Goal: Task Accomplishment & Management: Use online tool/utility

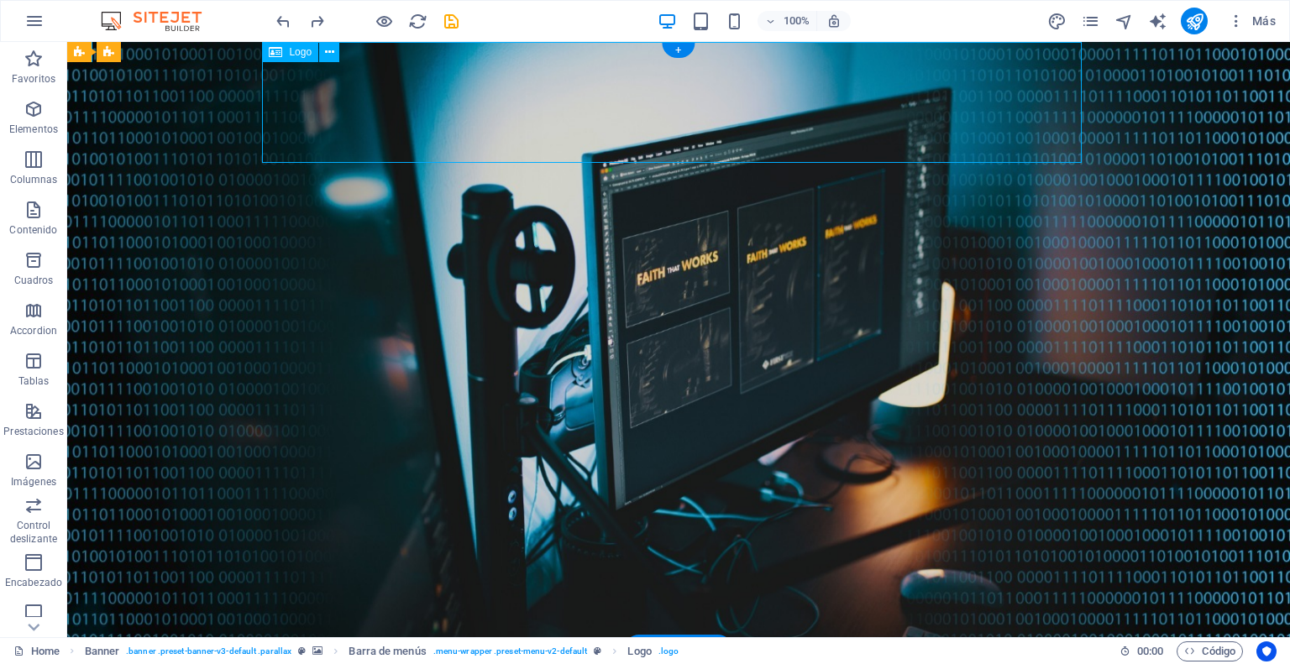
select select "px"
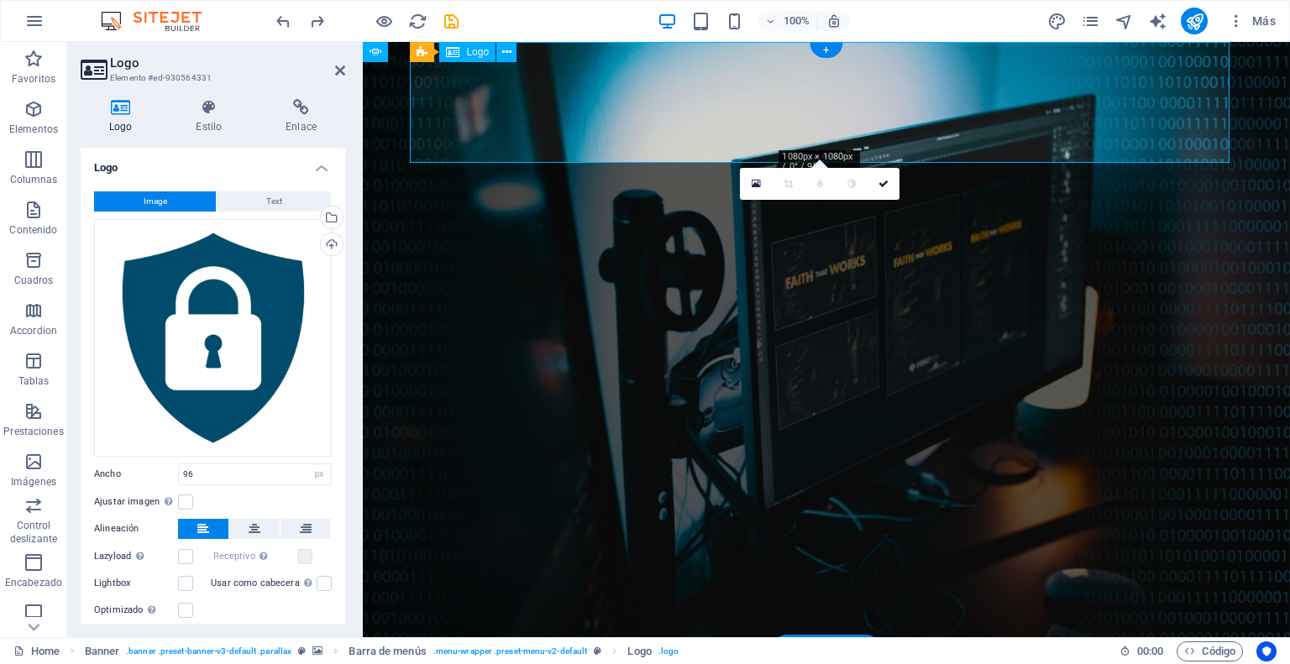
click at [167, 199] on button "Image" at bounding box center [155, 201] width 122 height 20
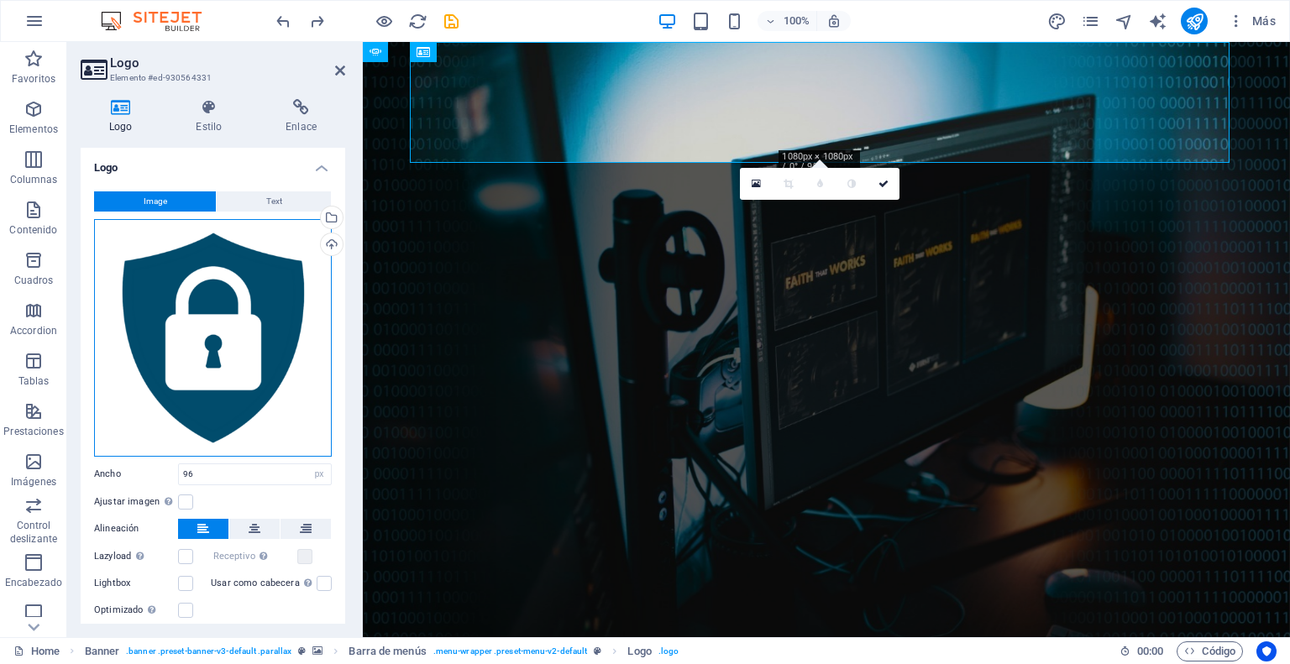
click at [202, 328] on div "Arrastra archivos aquí, haz clic para escoger archivos o selecciona archivos de…" at bounding box center [213, 338] width 238 height 238
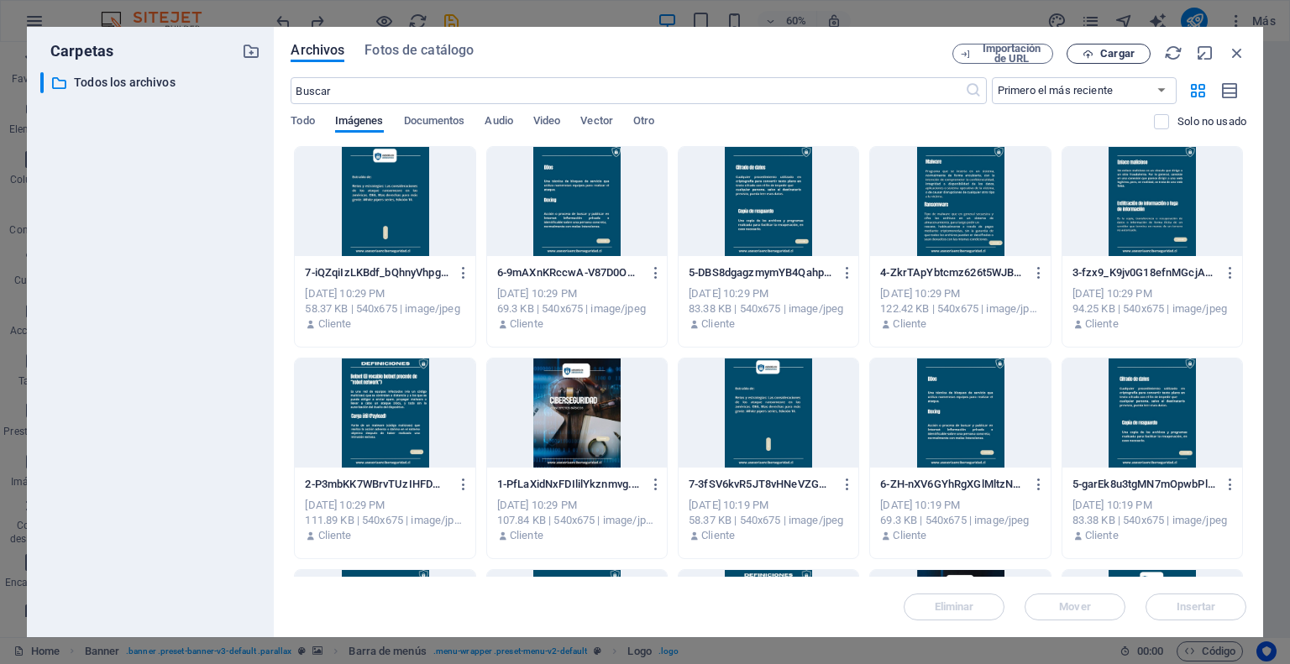
click at [1098, 55] on span "Cargar" at bounding box center [1108, 54] width 69 height 11
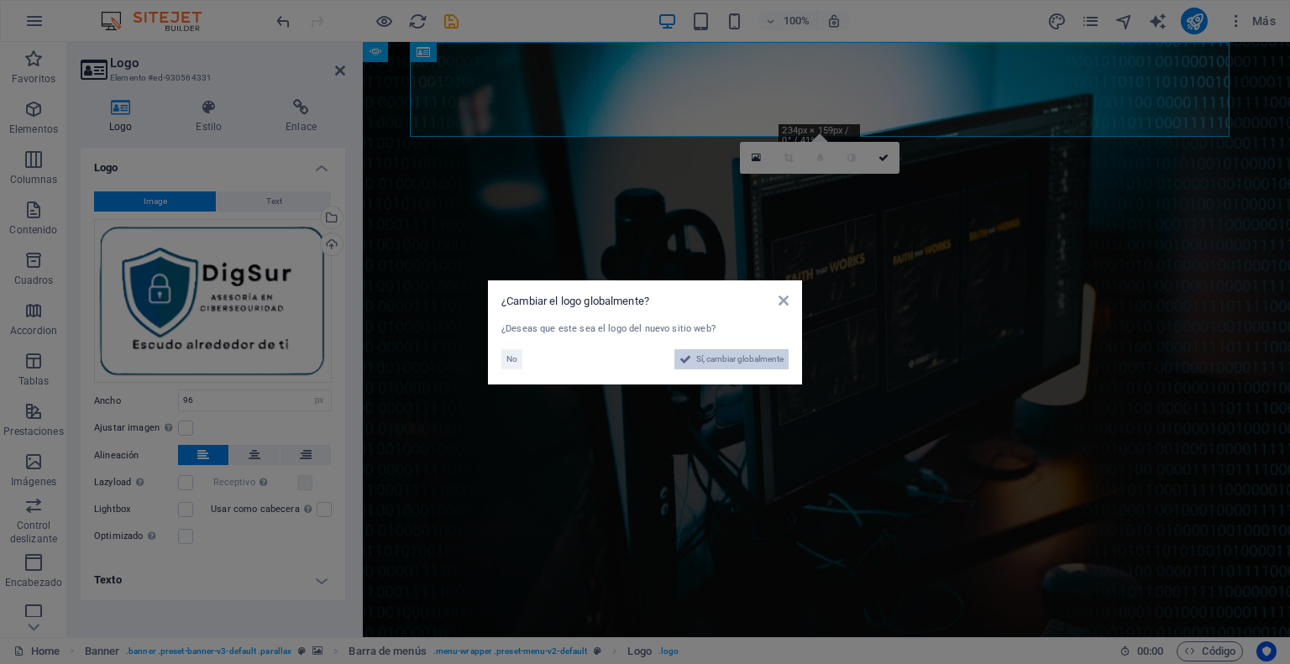
click at [712, 361] on span "Sí, cambiar globalmente" at bounding box center [739, 359] width 87 height 20
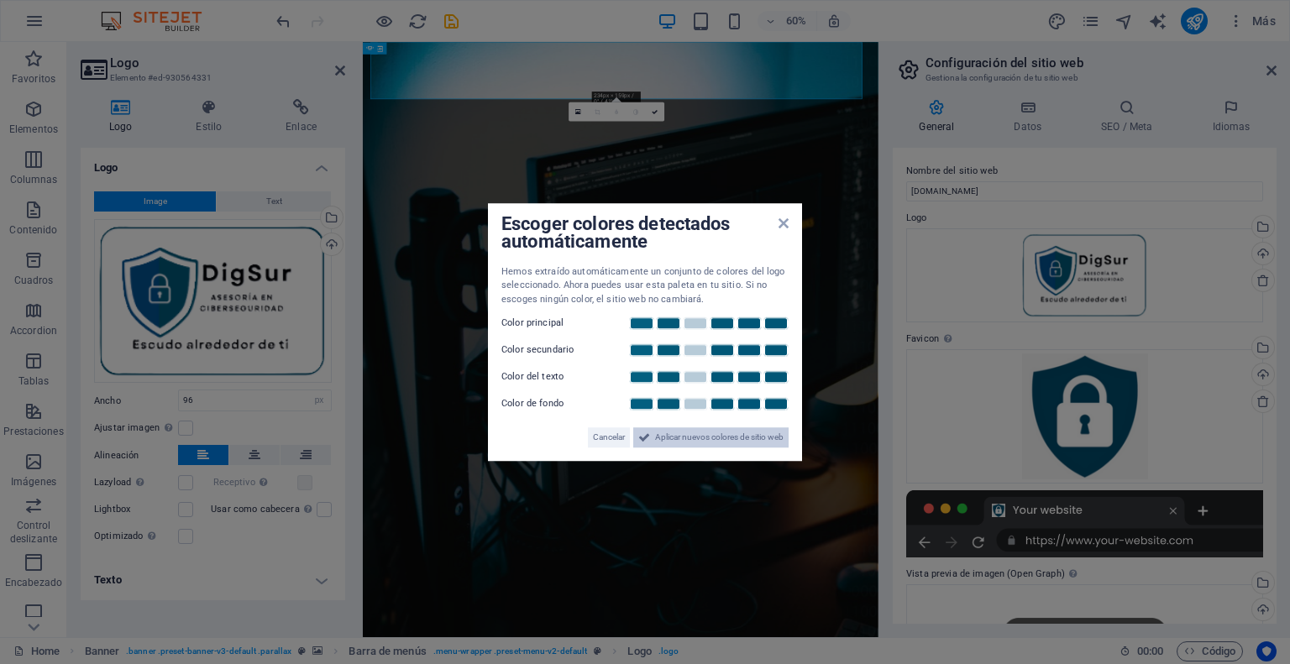
click at [696, 436] on span "Aplicar nuevos colores de sitio web" at bounding box center [719, 437] width 128 height 20
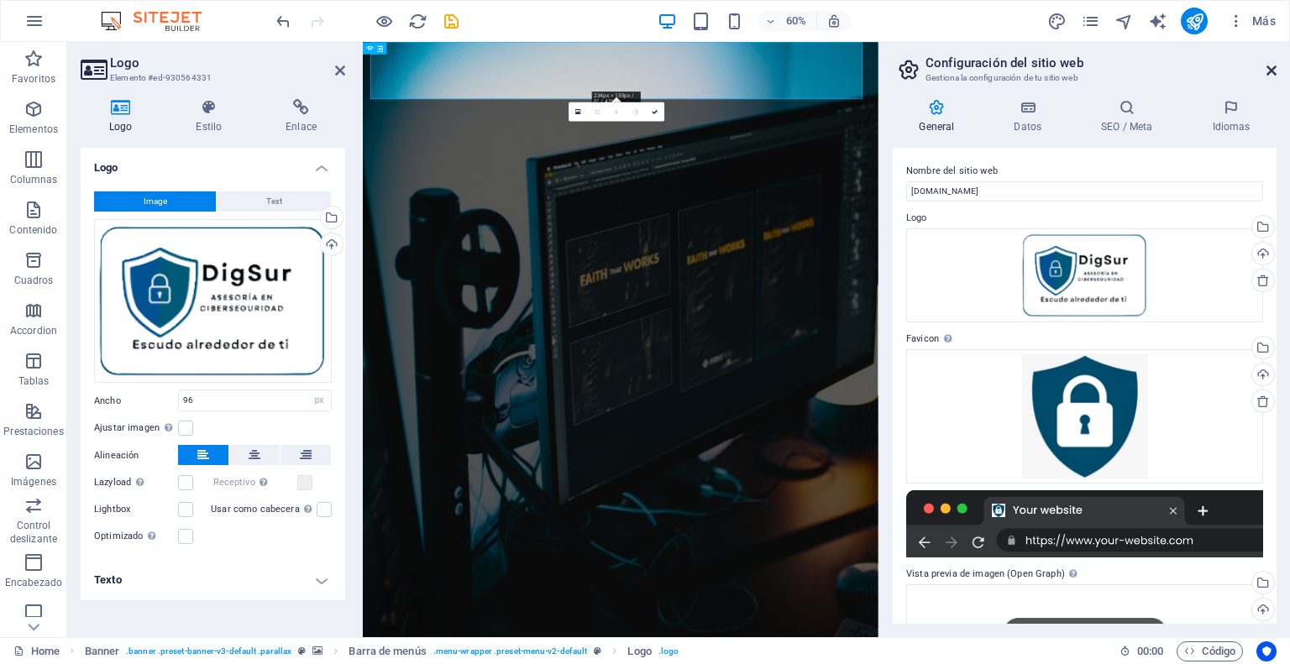
click at [1275, 68] on icon at bounding box center [1271, 70] width 10 height 13
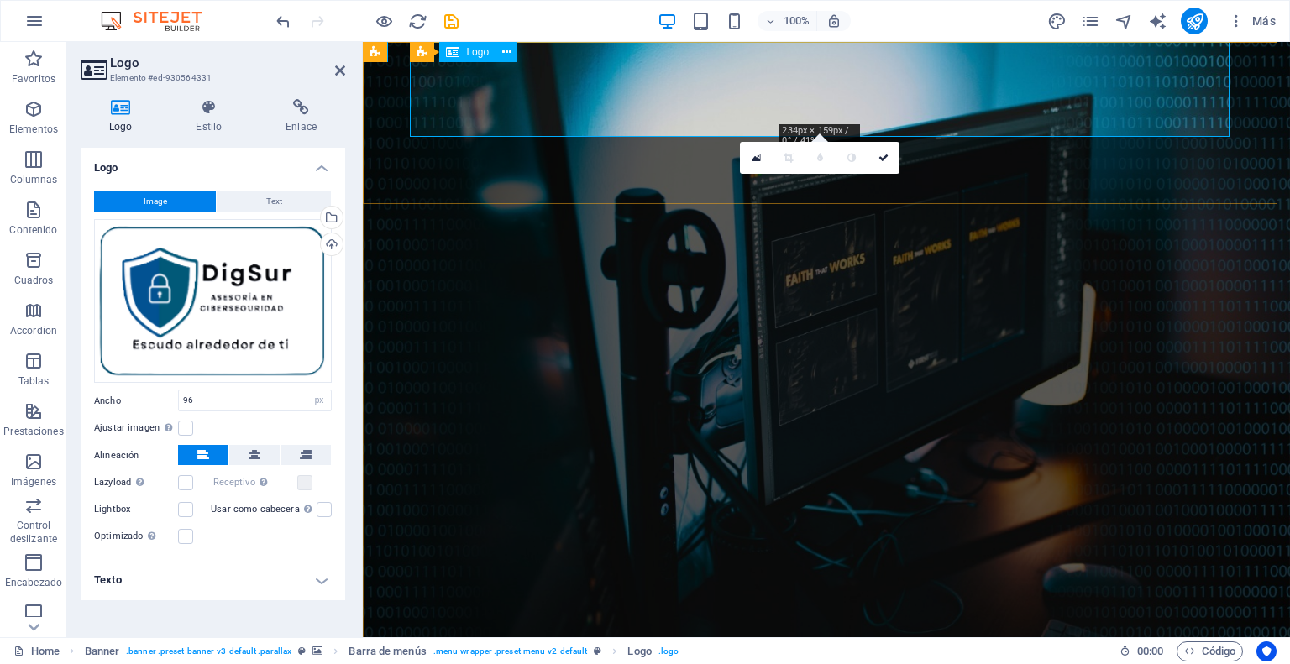
drag, startPoint x: 981, startPoint y: 316, endPoint x: 1276, endPoint y: 312, distance: 295.6
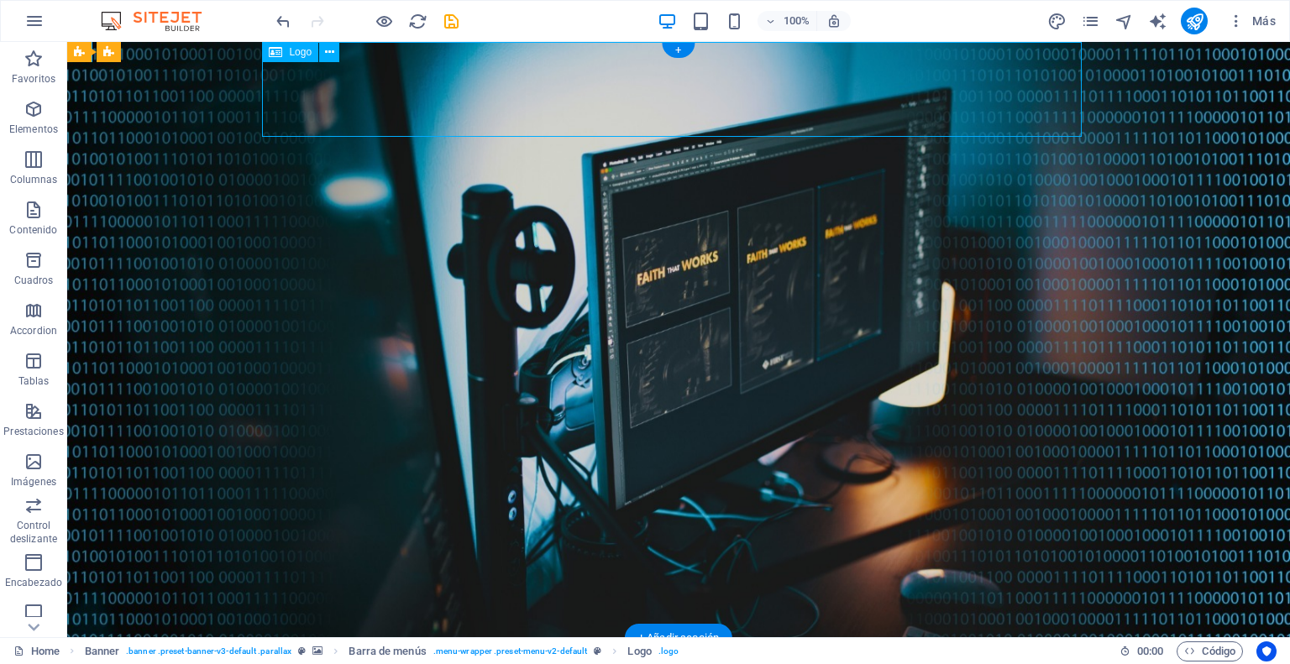
select select "px"
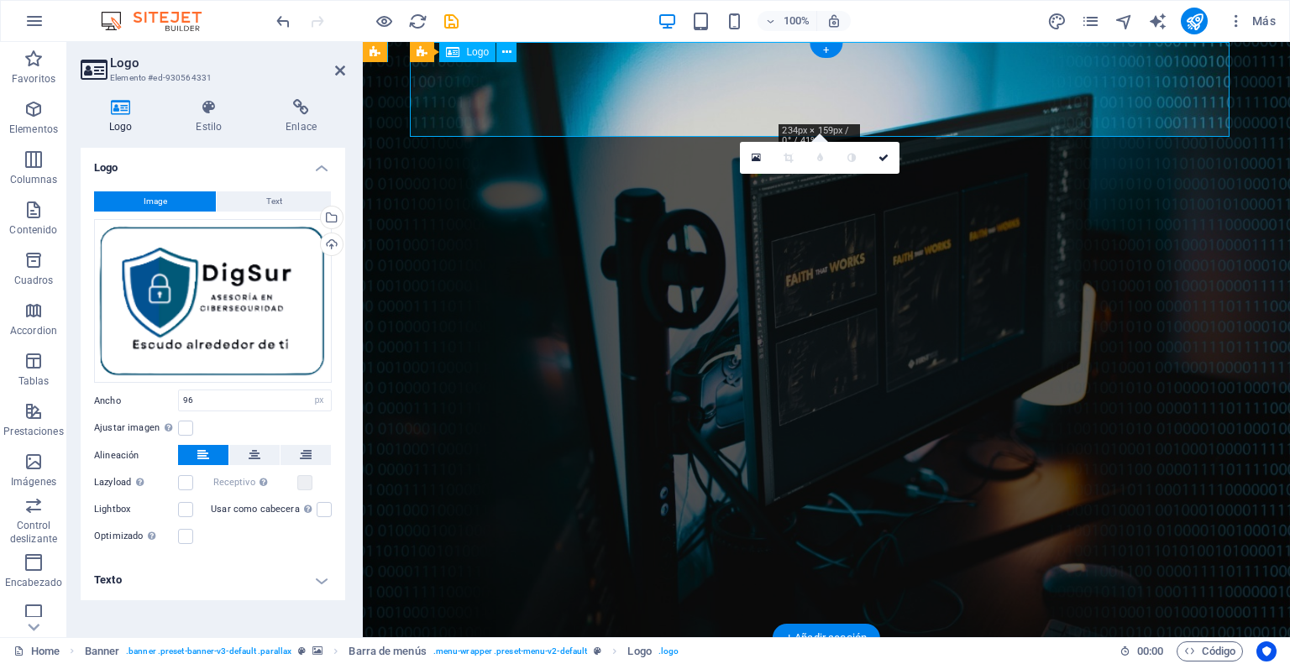
click at [277, 18] on icon "undo" at bounding box center [283, 21] width 19 height 19
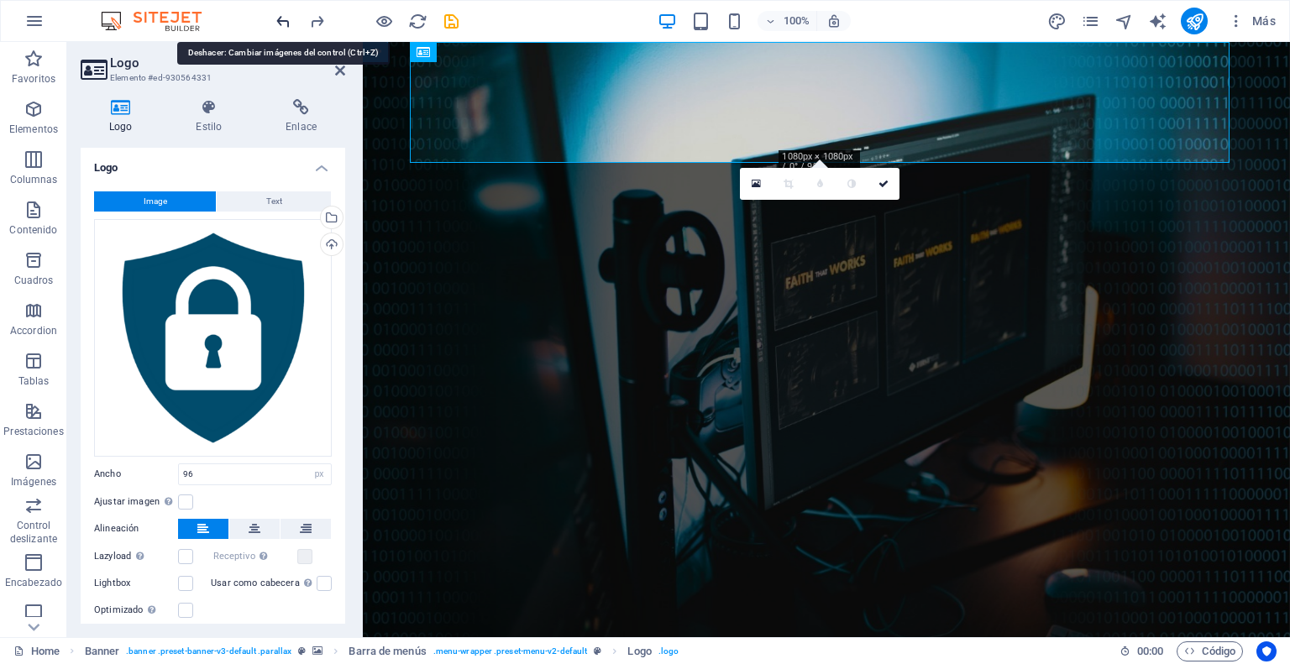
click at [277, 18] on icon "undo" at bounding box center [283, 21] width 19 height 19
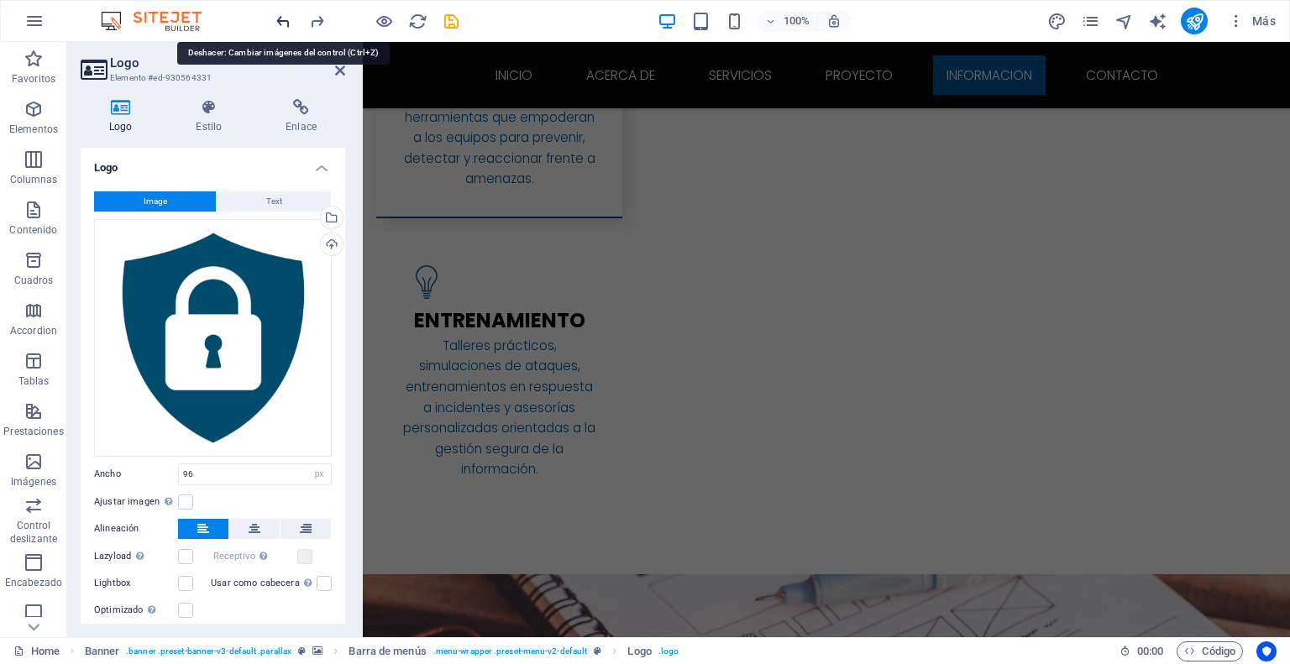
scroll to position [3090, 0]
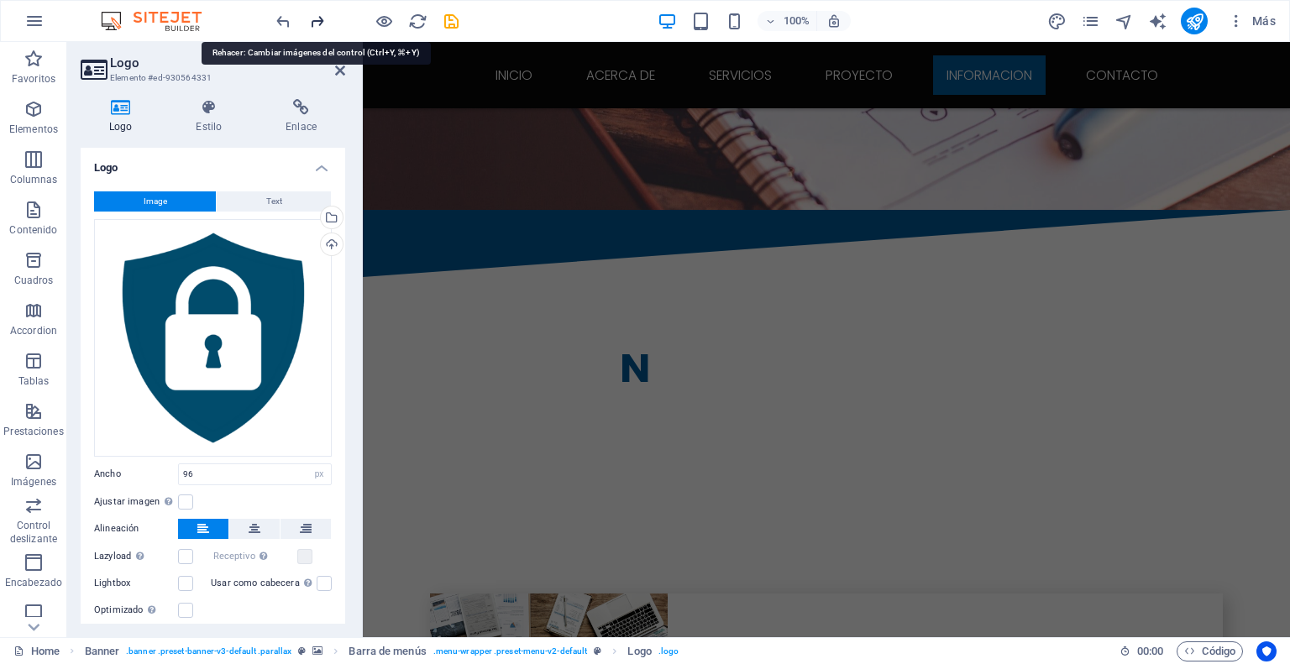
click at [317, 18] on icon "redo" at bounding box center [316, 21] width 19 height 19
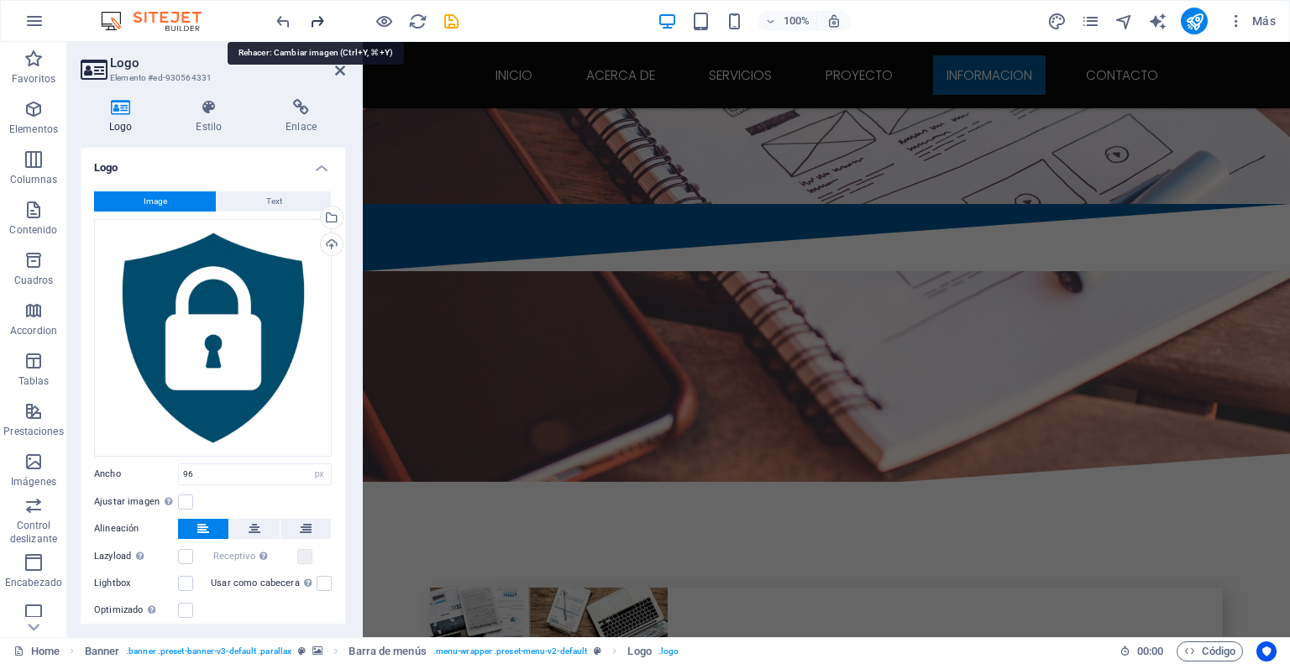
click at [317, 18] on icon "redo" at bounding box center [316, 21] width 19 height 19
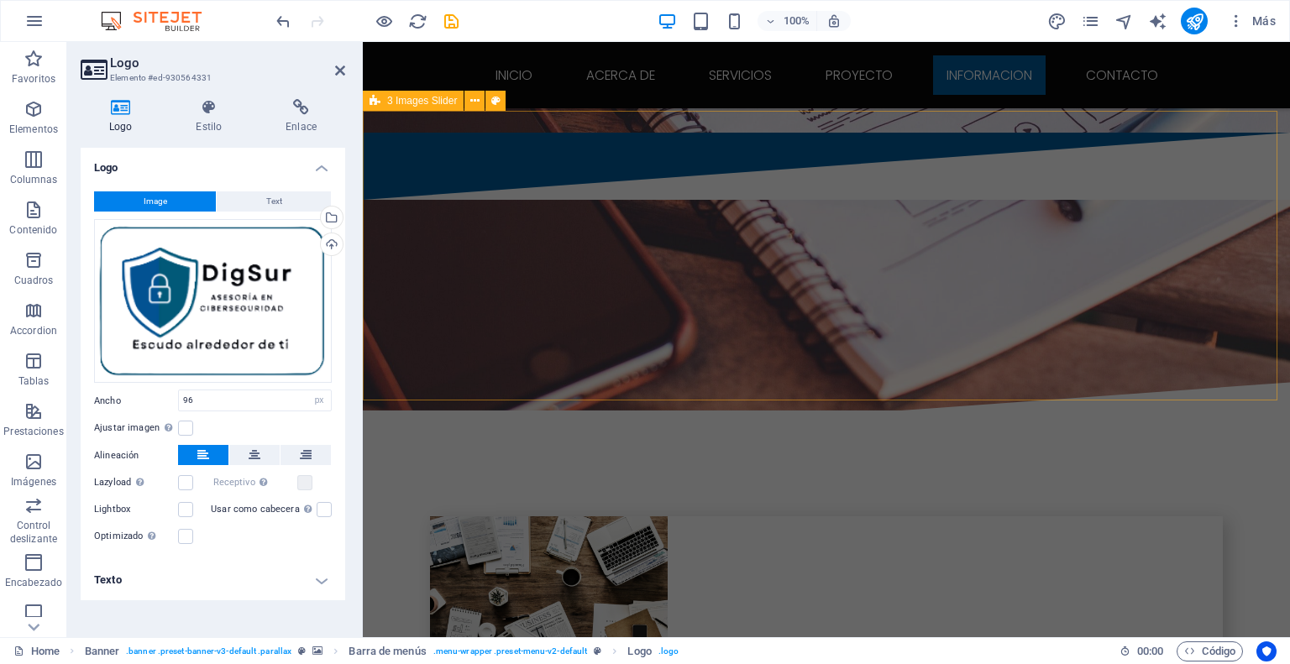
scroll to position [3174, 0]
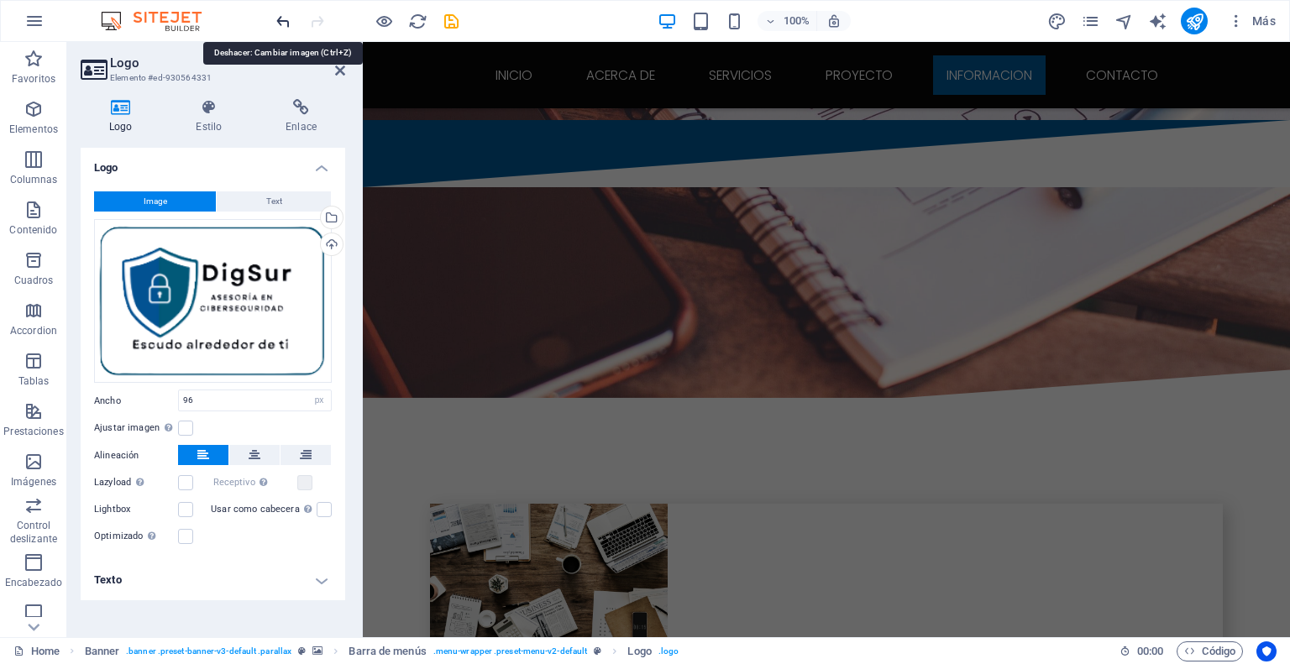
click at [283, 21] on icon "undo" at bounding box center [283, 21] width 19 height 19
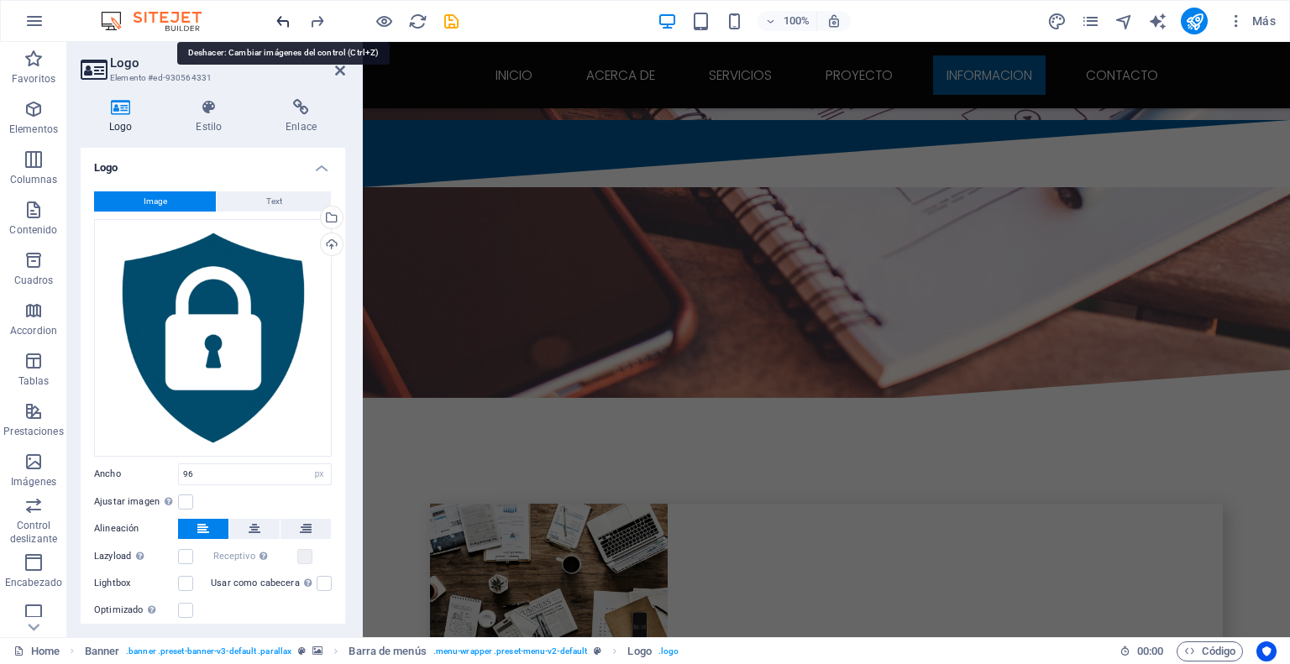
click at [283, 21] on icon "undo" at bounding box center [283, 21] width 19 height 19
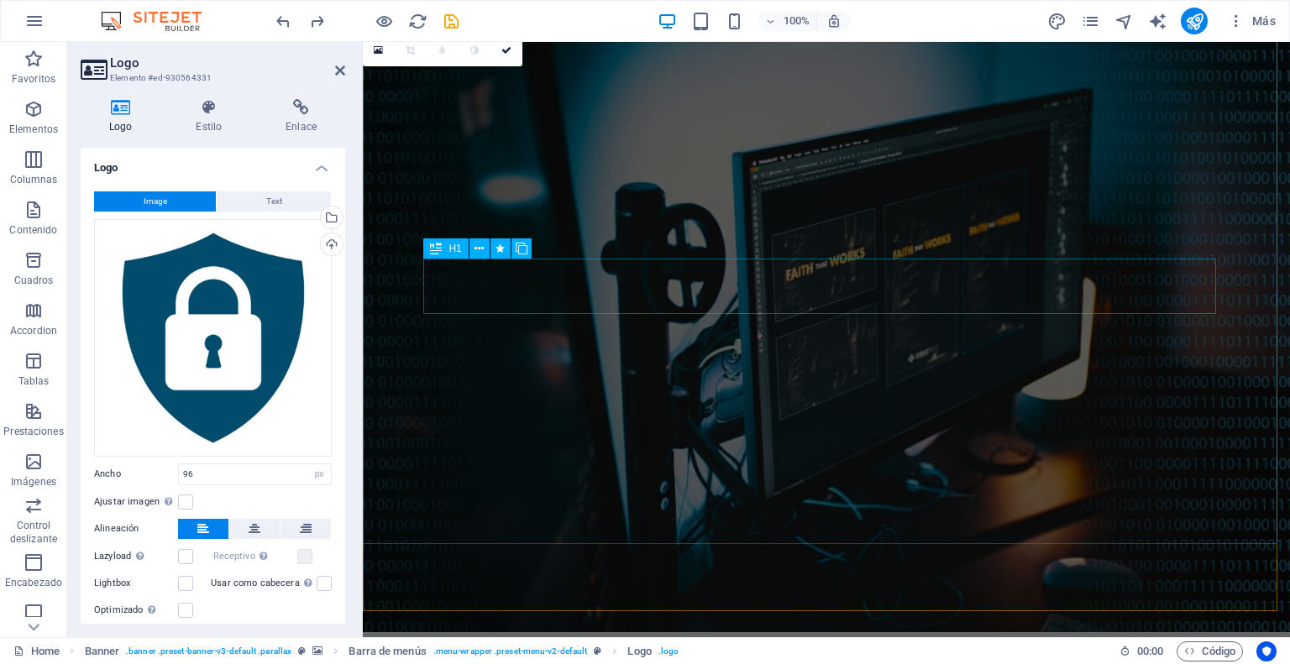
scroll to position [0, 0]
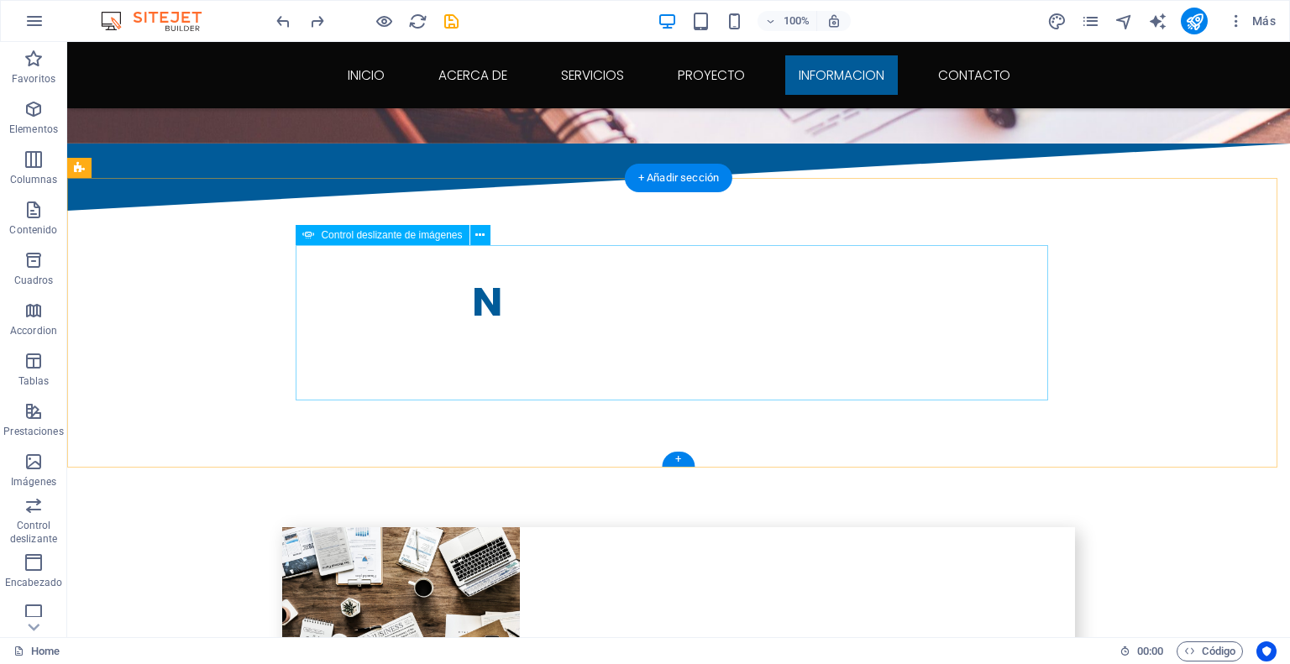
scroll to position [3107, 0]
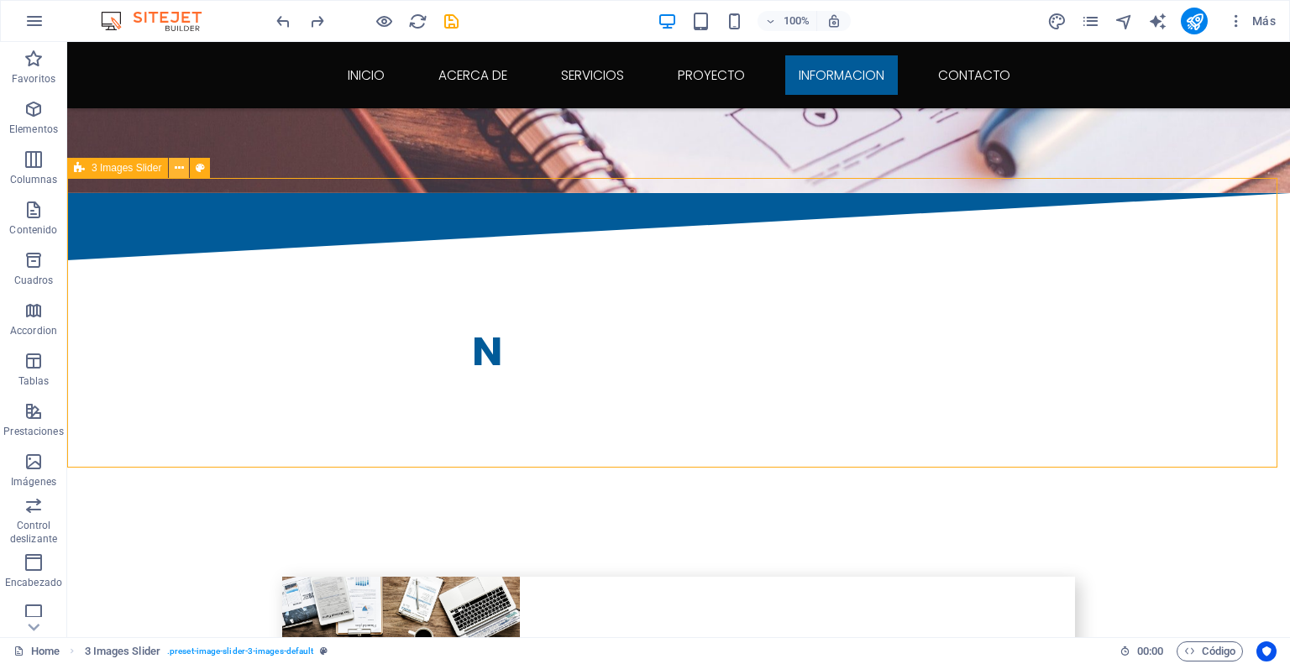
click at [178, 168] on icon at bounding box center [179, 169] width 9 height 18
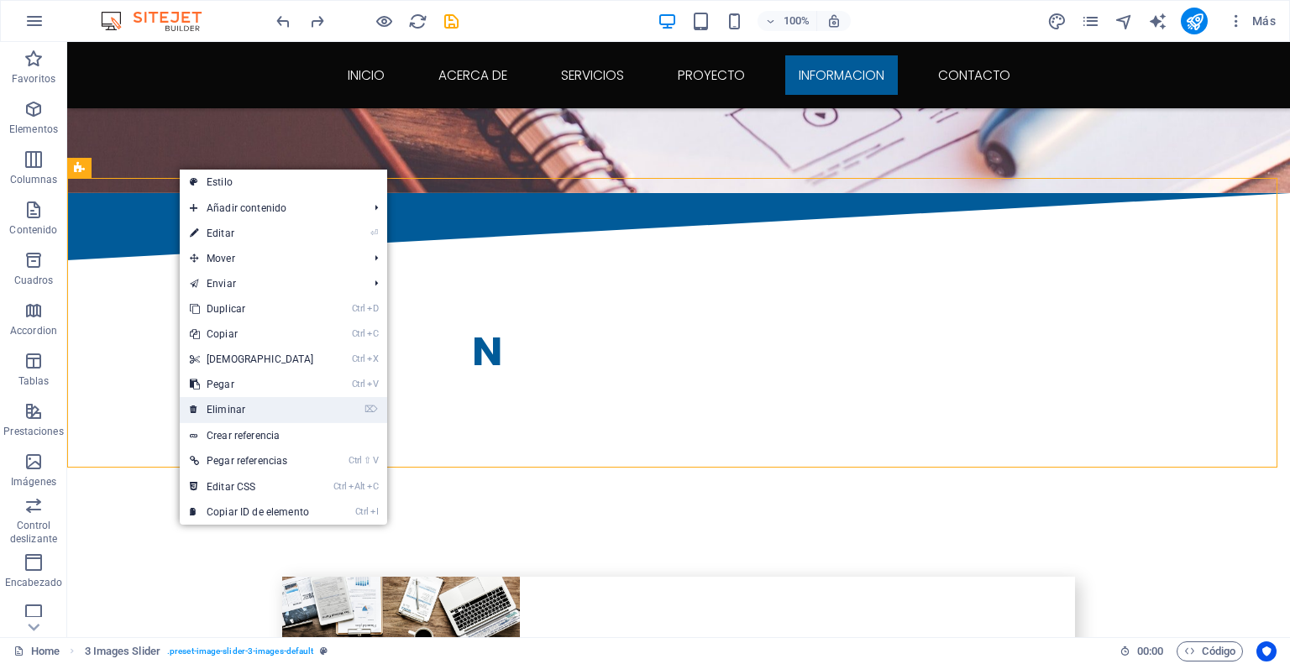
click at [271, 410] on link "⌦ Eliminar" at bounding box center [252, 409] width 144 height 25
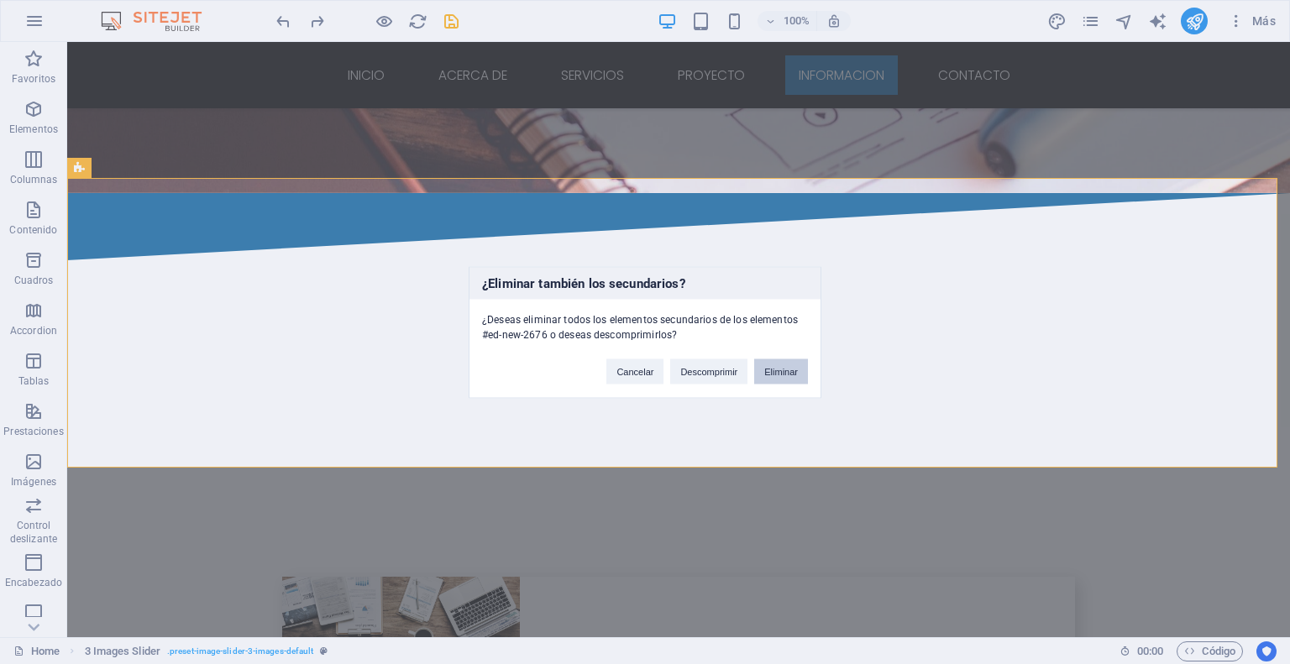
click at [769, 377] on button "Eliminar" at bounding box center [781, 371] width 54 height 25
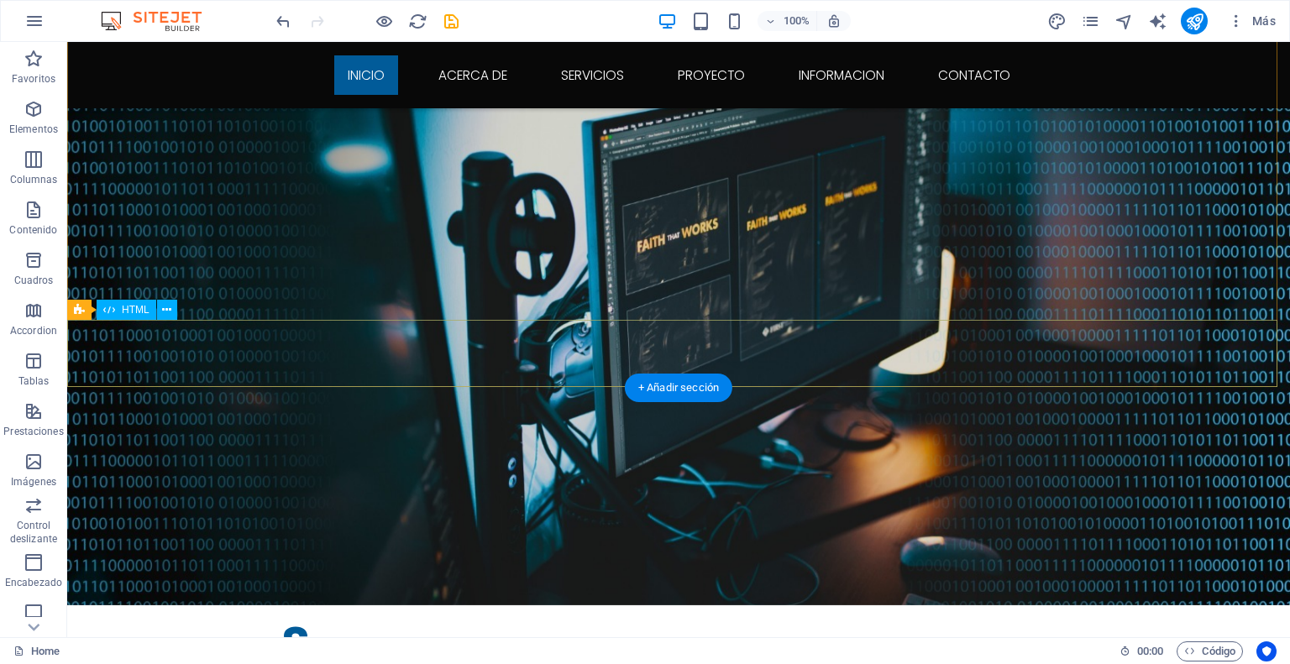
scroll to position [0, 0]
